Goal: Information Seeking & Learning: Learn about a topic

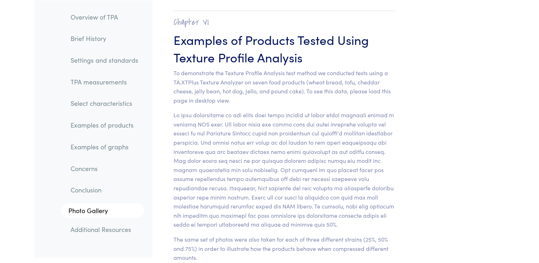
scroll to position [6921, 0]
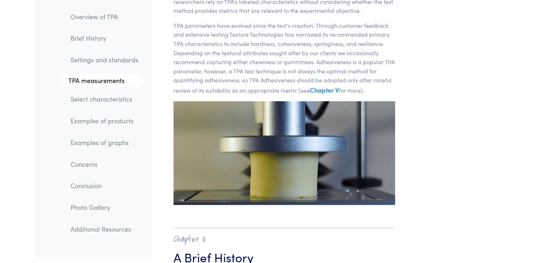
scroll to position [0, 0]
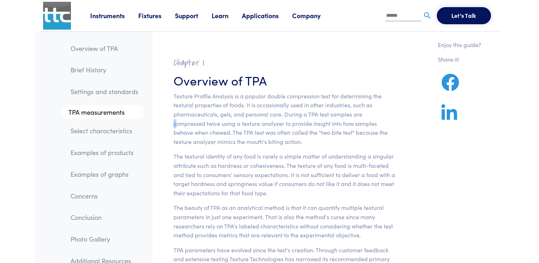
drag, startPoint x: 363, startPoint y: 116, endPoint x: 365, endPoint y: 113, distance: 3.8
click at [365, 113] on p "Texture Profile Analysis is a popular double compression test for determining t…" at bounding box center [284, 119] width 222 height 55
drag, startPoint x: 365, startPoint y: 113, endPoint x: 328, endPoint y: 142, distance: 47.6
click at [328, 142] on p "Texture Profile Analysis is a popular double compression test for determining t…" at bounding box center [284, 119] width 222 height 55
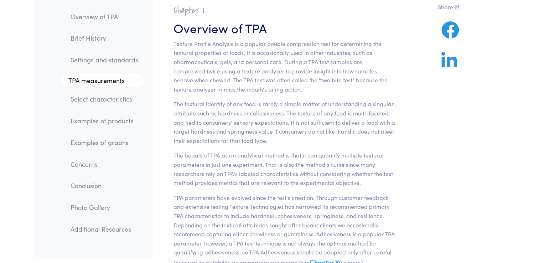
scroll to position [53, 0]
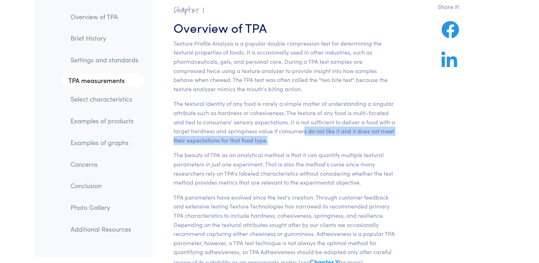
drag, startPoint x: 304, startPoint y: 133, endPoint x: 267, endPoint y: 137, distance: 37.3
click at [267, 137] on p "The textural identity of any food is rarely a simple matter of understanding a …" at bounding box center [284, 122] width 222 height 46
drag, startPoint x: 267, startPoint y: 137, endPoint x: 281, endPoint y: 139, distance: 13.6
click at [281, 139] on p "The textural identity of any food is rarely a simple matter of understanding a …" at bounding box center [284, 122] width 222 height 46
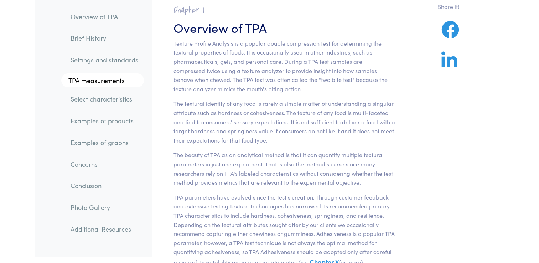
click at [291, 146] on section "Chapter I Overview of TPA Texture Profile Analysis is a popular double compress…" at bounding box center [284, 190] width 256 height 389
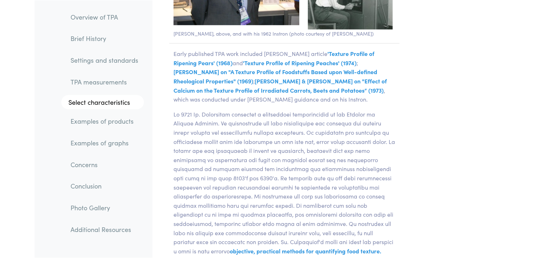
scroll to position [1611, 0]
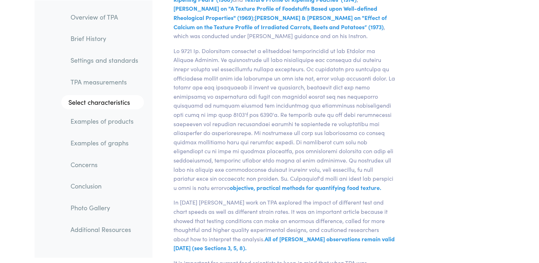
click at [261, 74] on p "objective, practical methods for quantifying food texture. General Foods Textur…" at bounding box center [284, 119] width 230 height 146
drag, startPoint x: 261, startPoint y: 74, endPoint x: 322, endPoint y: 89, distance: 63.6
click at [322, 89] on p "objective, practical methods for quantifying food texture. General Foods Textur…" at bounding box center [284, 119] width 230 height 146
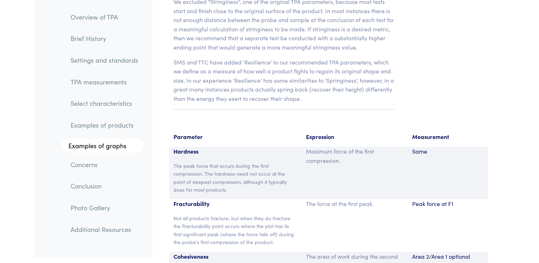
scroll to position [4581, 0]
click at [339, 57] on p "SMS and TTC have added 'Resilience' to our recommended TPA parameters, which we…" at bounding box center [284, 80] width 222 height 46
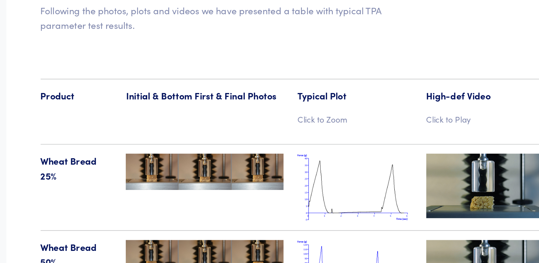
scroll to position [7318, 0]
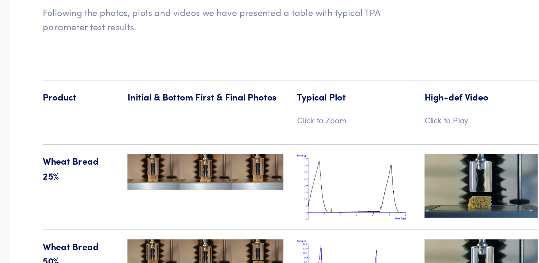
click at [323, 139] on img at bounding box center [275, 150] width 98 height 22
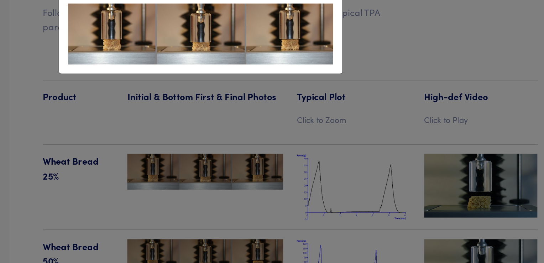
click at [331, 113] on div "× Wheat Bread 25%" at bounding box center [272, 131] width 544 height 263
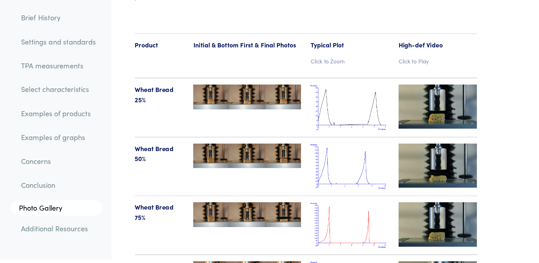
scroll to position [7358, 0]
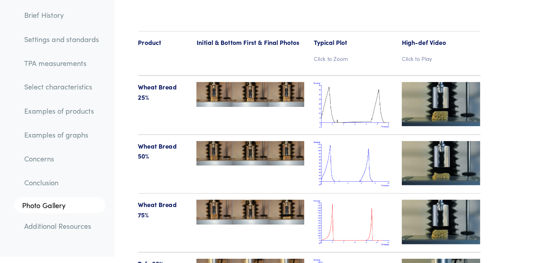
drag, startPoint x: 296, startPoint y: 164, endPoint x: 309, endPoint y: 171, distance: 15.5
click at [309, 171] on div at bounding box center [275, 173] width 106 height 42
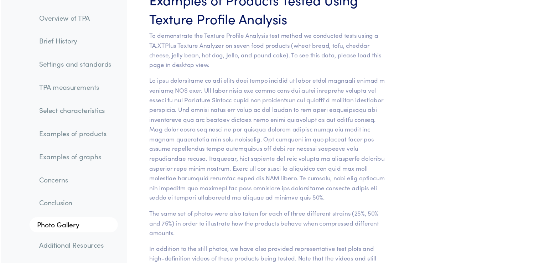
scroll to position [7084, 0]
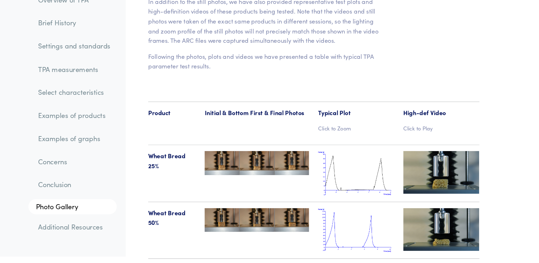
click at [433, 164] on img at bounding box center [447, 178] width 71 height 40
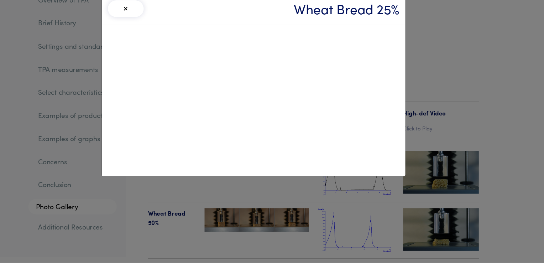
click at [425, 203] on div "× Wheat Bread 25%" at bounding box center [272, 131] width 544 height 263
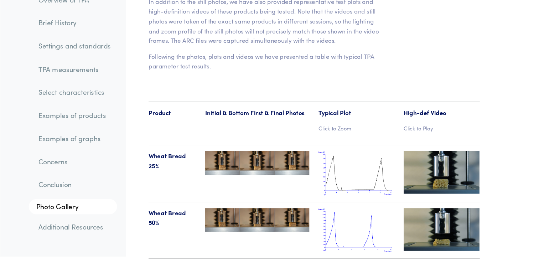
click at [425, 211] on img at bounding box center [447, 231] width 71 height 40
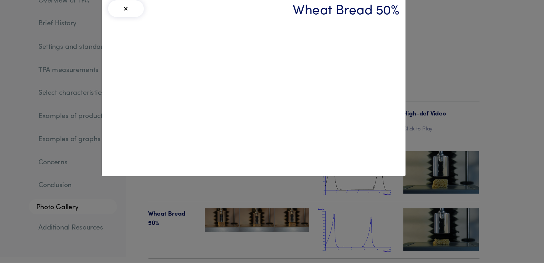
click at [430, 119] on div "× Wheat Bread 50%" at bounding box center [272, 131] width 544 height 263
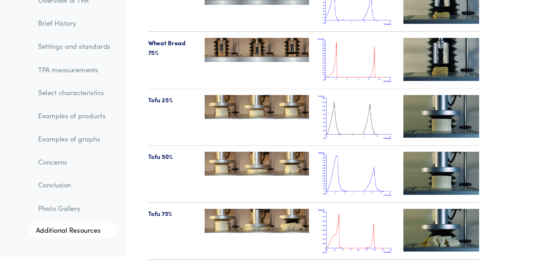
click at [440, 108] on img at bounding box center [447, 126] width 71 height 40
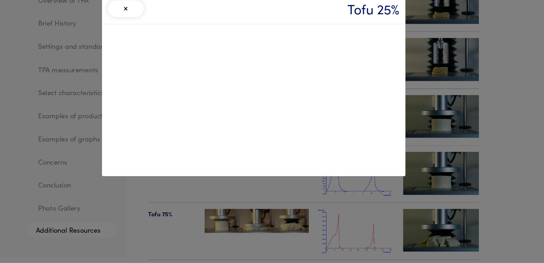
click at [294, 218] on div "× Tofu 25%" at bounding box center [272, 131] width 544 height 263
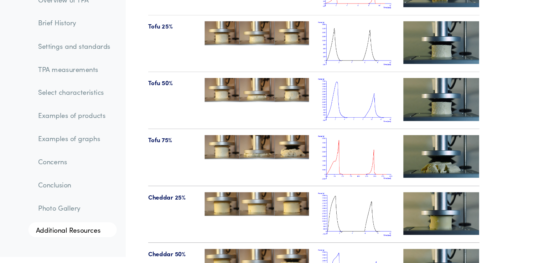
click at [435, 150] on img at bounding box center [447, 163] width 71 height 40
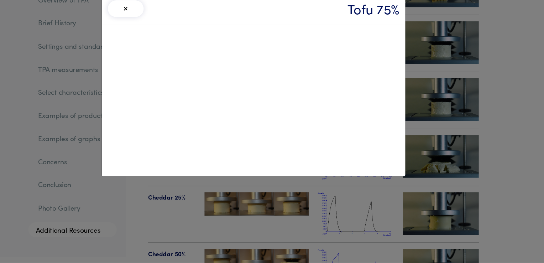
click at [335, 197] on div "× Tofu 75%" at bounding box center [272, 131] width 544 height 263
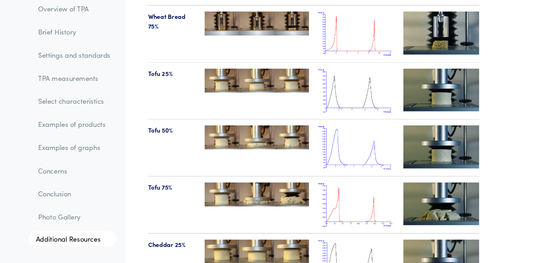
click at [443, 136] on img at bounding box center [447, 146] width 71 height 40
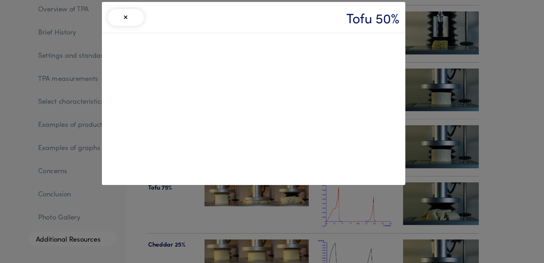
click at [232, 194] on div "× Tofu 50%" at bounding box center [272, 131] width 544 height 263
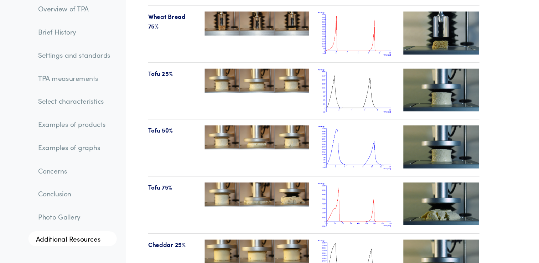
click at [449, 188] on img at bounding box center [447, 199] width 71 height 40
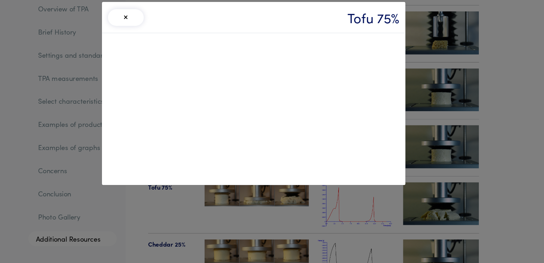
click at [292, 190] on div "× Tofu 75%" at bounding box center [272, 131] width 544 height 263
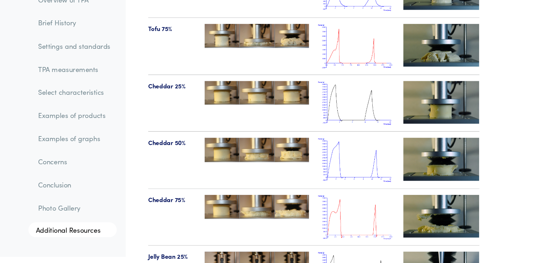
click at [440, 146] on img at bounding box center [447, 166] width 71 height 40
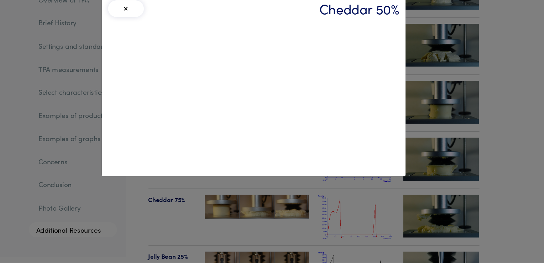
click at [451, 73] on div "× Cheddar 50%" at bounding box center [272, 131] width 544 height 263
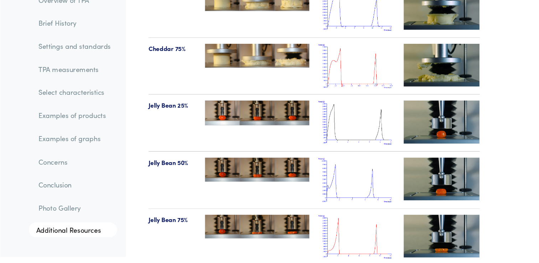
click at [440, 111] on img at bounding box center [447, 131] width 71 height 40
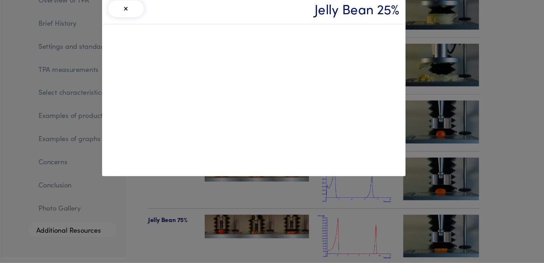
click at [362, 208] on div "× Jelly Bean 25%" at bounding box center [272, 131] width 544 height 263
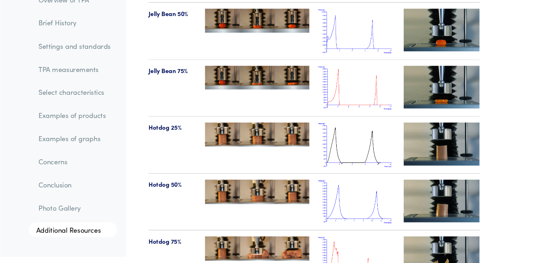
click at [432, 78] on img at bounding box center [447, 98] width 71 height 40
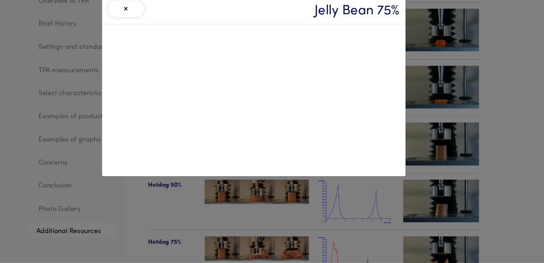
click at [431, 86] on div "× Jelly Bean 75%" at bounding box center [272, 131] width 544 height 263
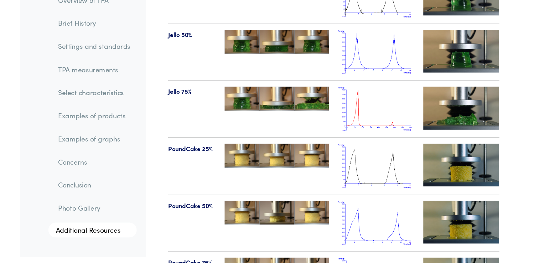
scroll to position [8267, 0]
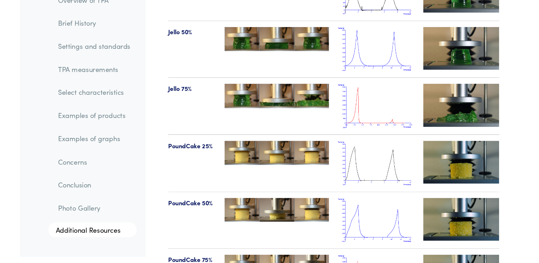
click at [471, 101] on img at bounding box center [447, 115] width 71 height 40
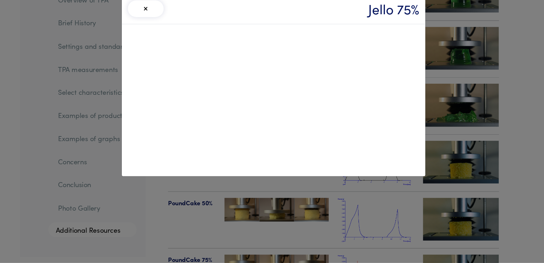
click at [347, 242] on div "× Jello 75%" at bounding box center [272, 131] width 544 height 263
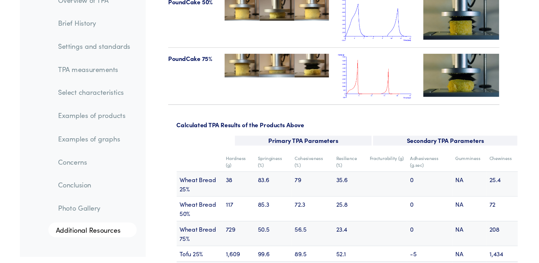
scroll to position [8513, 0]
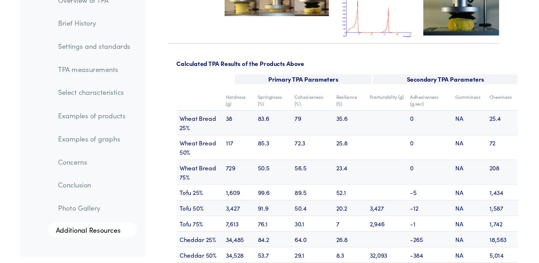
click at [364, 166] on td at bounding box center [378, 177] width 38 height 23
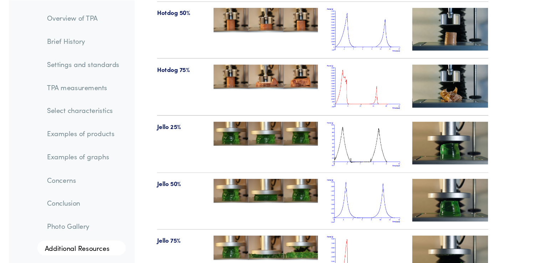
scroll to position [8142, 0]
click at [356, 116] on img at bounding box center [367, 135] width 71 height 42
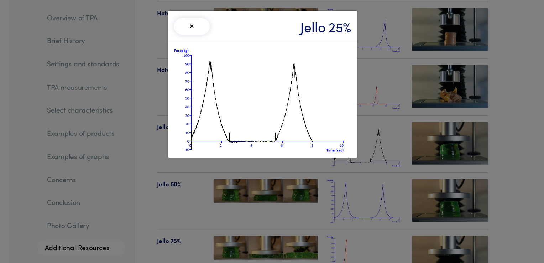
click at [286, 45] on img at bounding box center [272, 93] width 166 height 97
click at [335, 17] on h3 "Jello 25%" at bounding box center [331, 24] width 48 height 17
click at [384, 58] on div "× Jello 25%" at bounding box center [272, 131] width 544 height 263
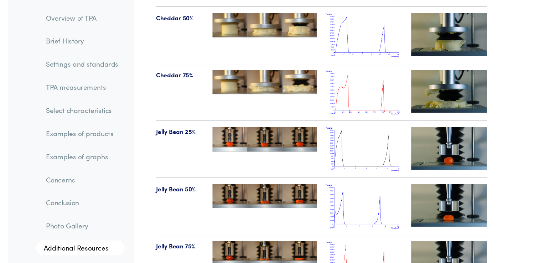
scroll to position [7818, 0]
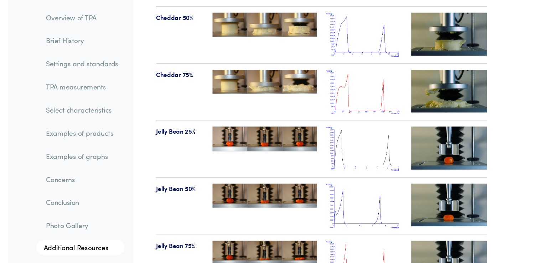
click at [362, 184] on img at bounding box center [367, 193] width 71 height 42
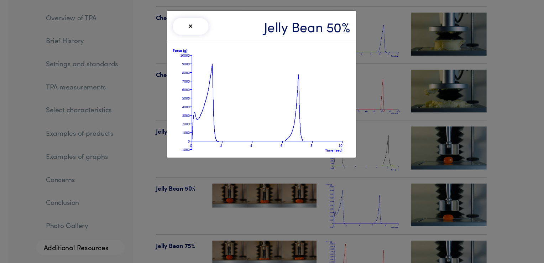
click at [298, 108] on img at bounding box center [272, 93] width 166 height 97
click at [207, 24] on button "×" at bounding box center [205, 25] width 33 height 16
